Goal: Information Seeking & Learning: Learn about a topic

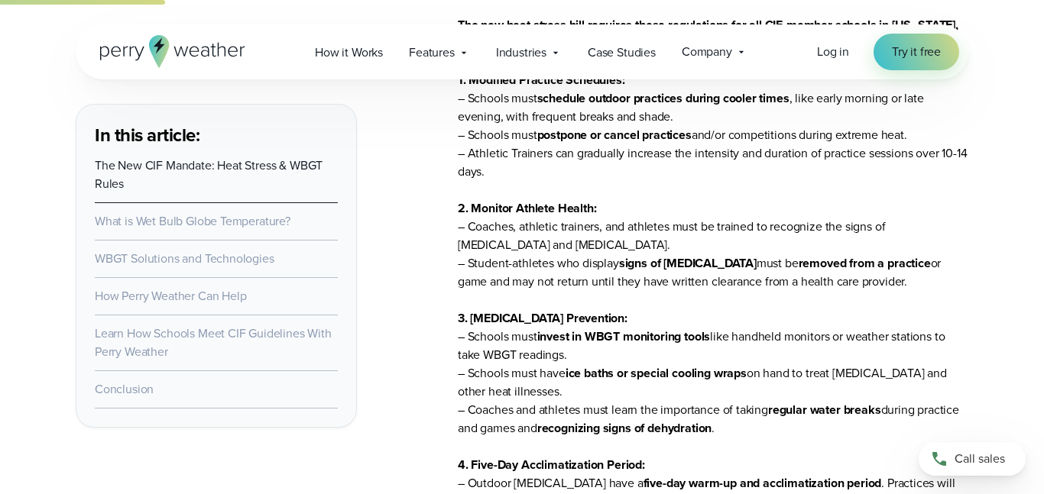
scroll to position [1364, 0]
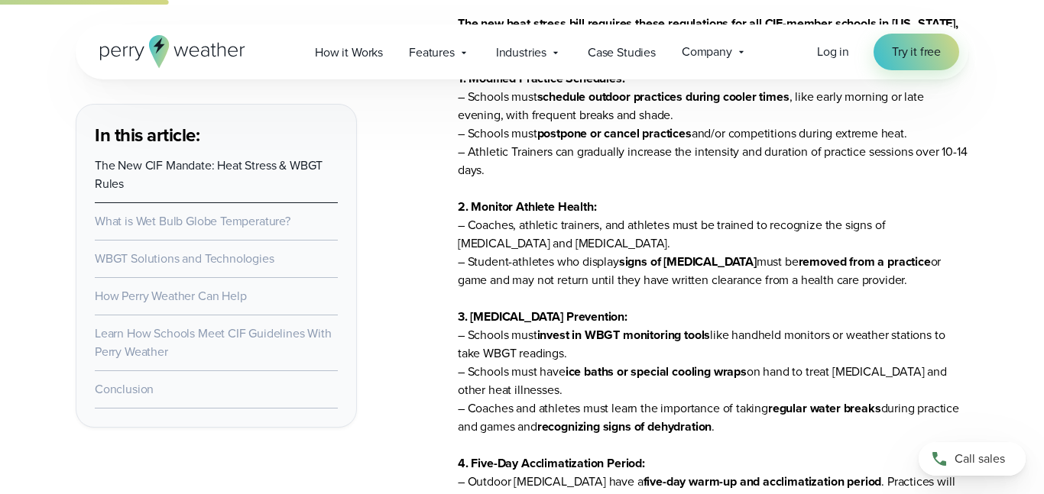
click at [789, 178] on p "The new heat stress bill requires these regulations for all CIF-member schools …" at bounding box center [713, 308] width 510 height 587
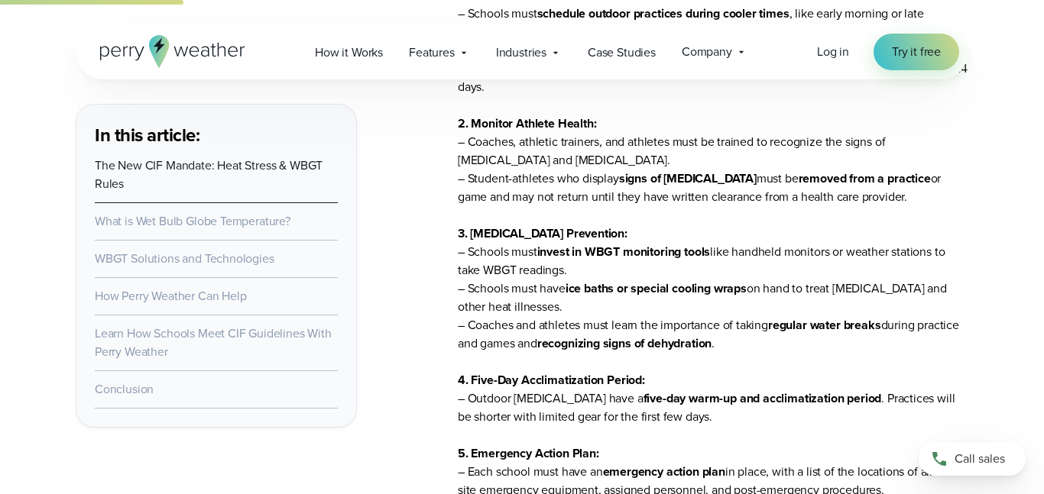
scroll to position [1480, 0]
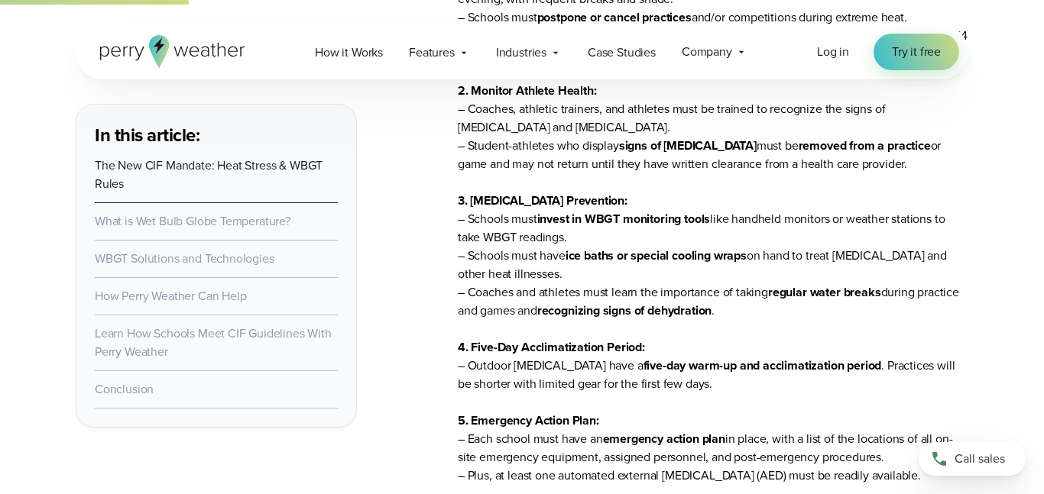
click at [789, 178] on p "The new heat stress bill requires these regulations for all CIF-member schools …" at bounding box center [713, 191] width 510 height 587
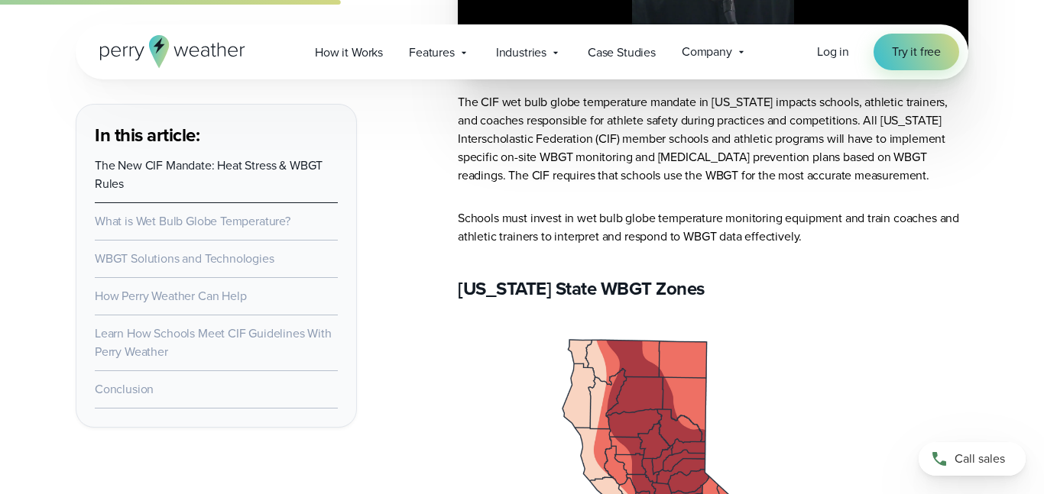
scroll to position [2392, 0]
click at [789, 178] on p "The CIF wet bulb globe temperature mandate in [US_STATE] impacts schools, athle…" at bounding box center [713, 138] width 510 height 92
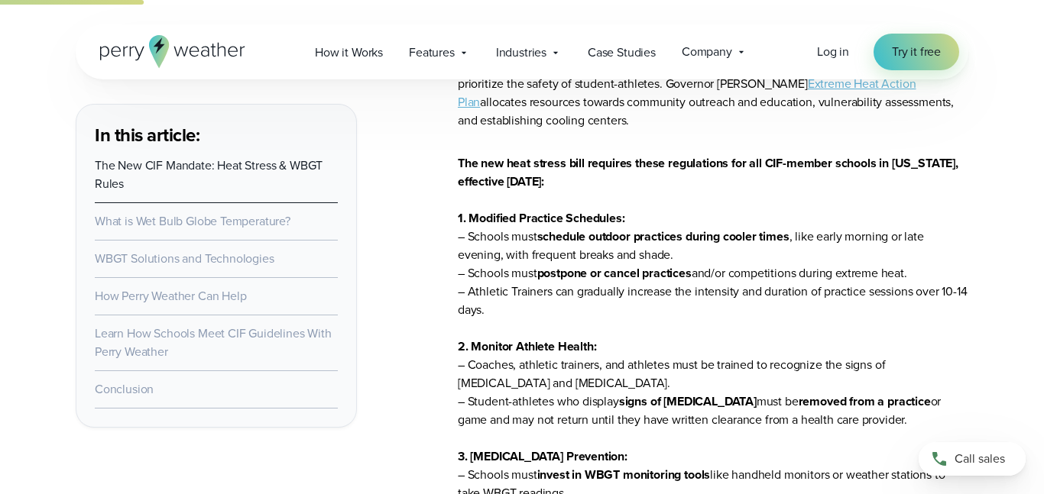
scroll to position [1225, 0]
click at [715, 271] on p "The new heat stress bill requires these regulations for all CIF-member schools …" at bounding box center [713, 447] width 510 height 587
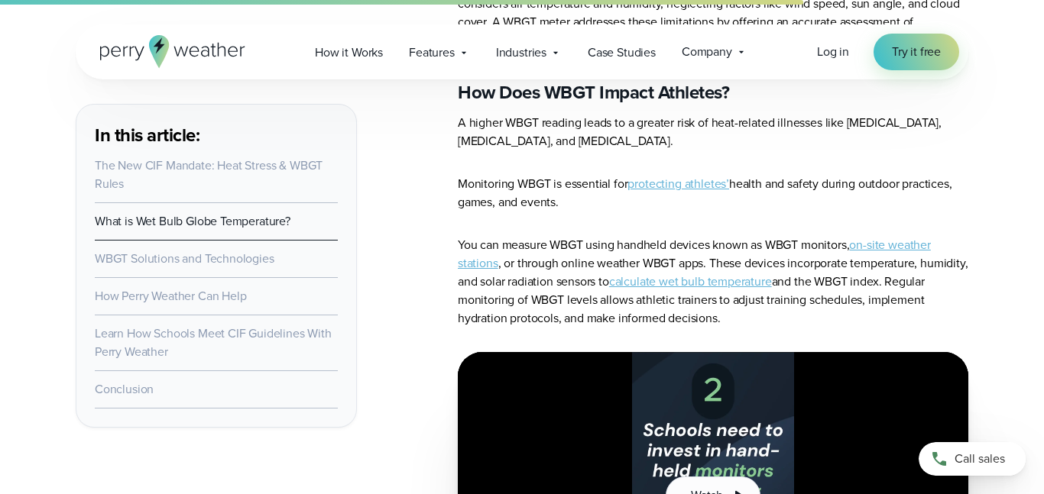
scroll to position [6007, 0]
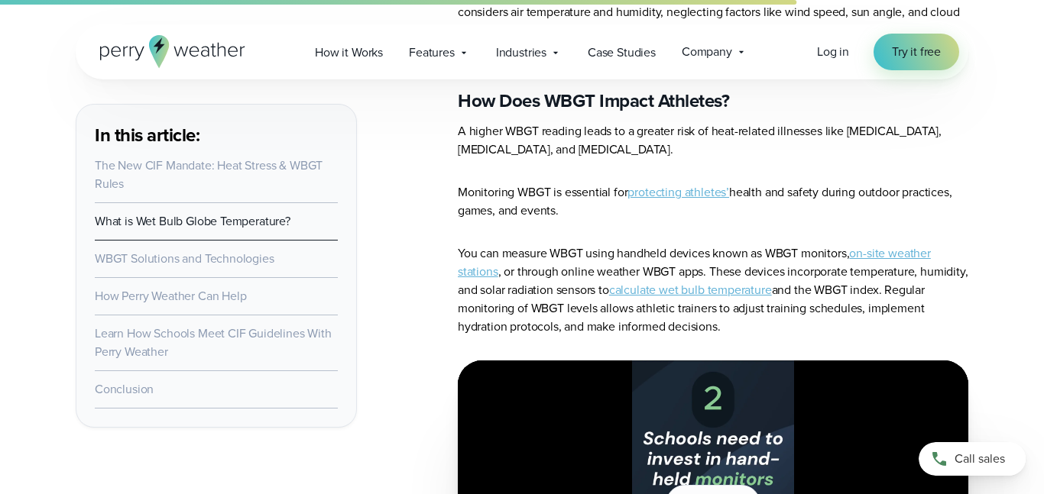
click at [672, 222] on article "[US_STATE] schools are taking a stand against [MEDICAL_DATA] and heat-related i…" at bounding box center [713, 193] width 510 height 11253
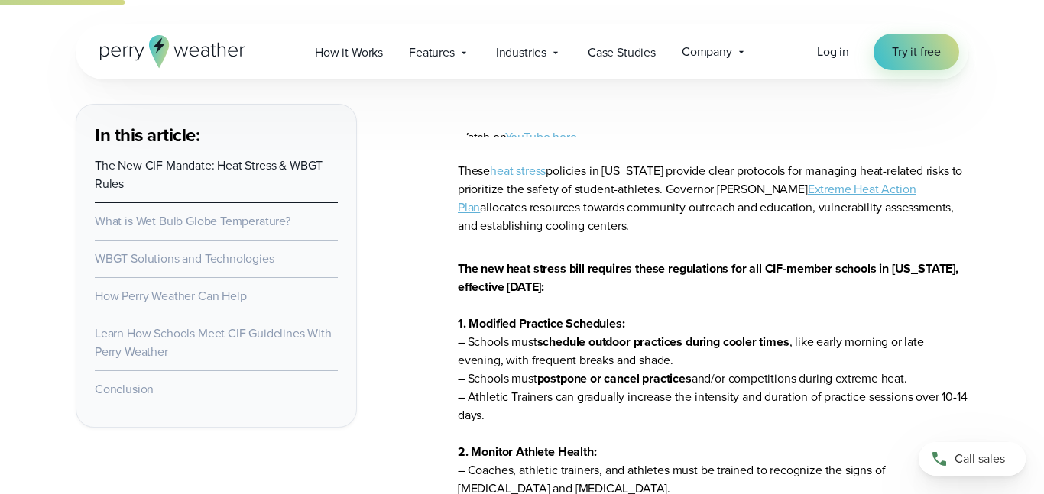
scroll to position [1119, 0]
